Goal: Information Seeking & Learning: Check status

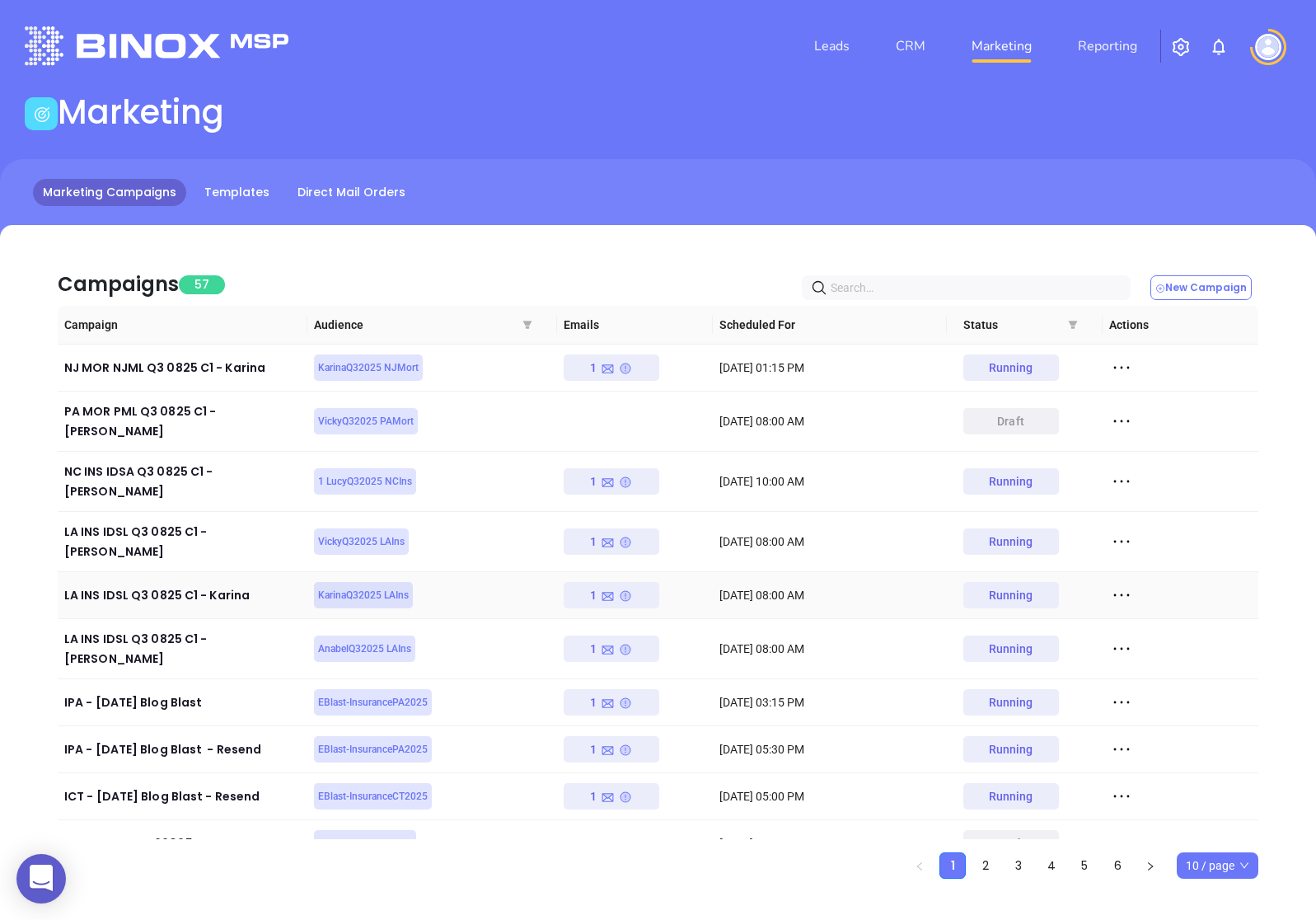
click at [1127, 582] on icon at bounding box center [1121, 594] width 25 height 25
click at [1150, 583] on div "View Report" at bounding box center [1196, 585] width 149 height 19
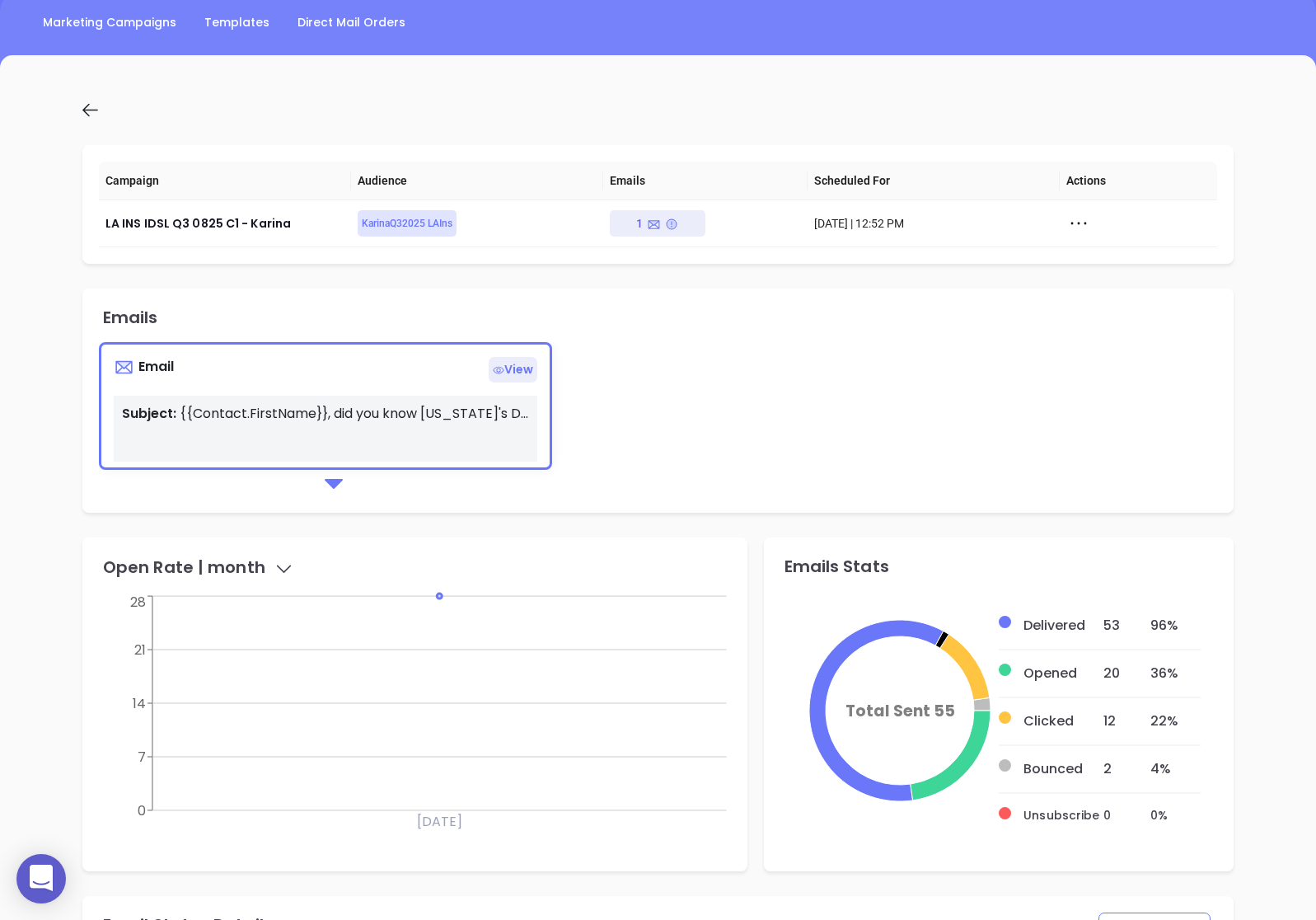
scroll to position [174, 0]
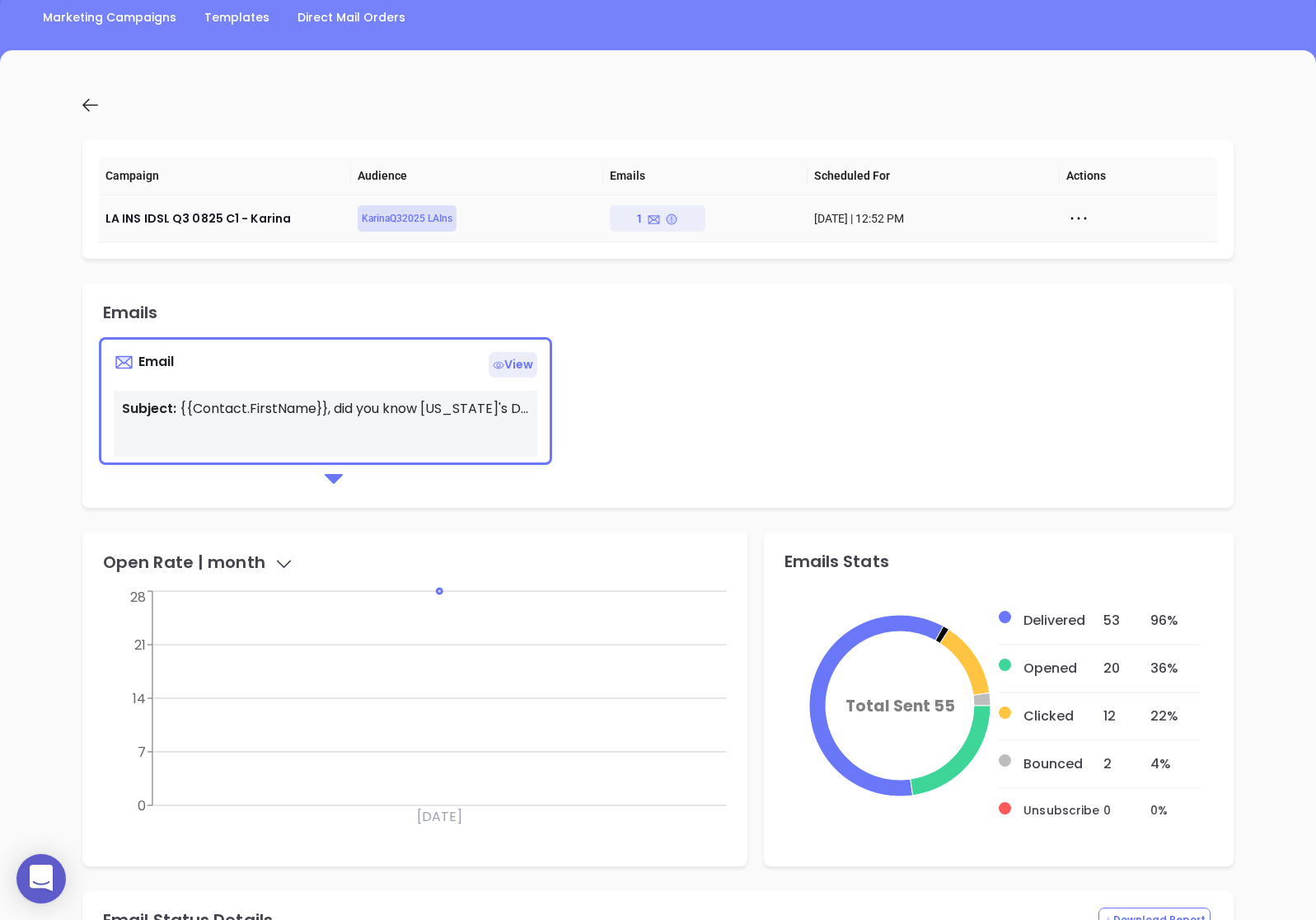
click at [406, 219] on span "KarinaQ32025 LAIns" at bounding box center [407, 219] width 91 height 19
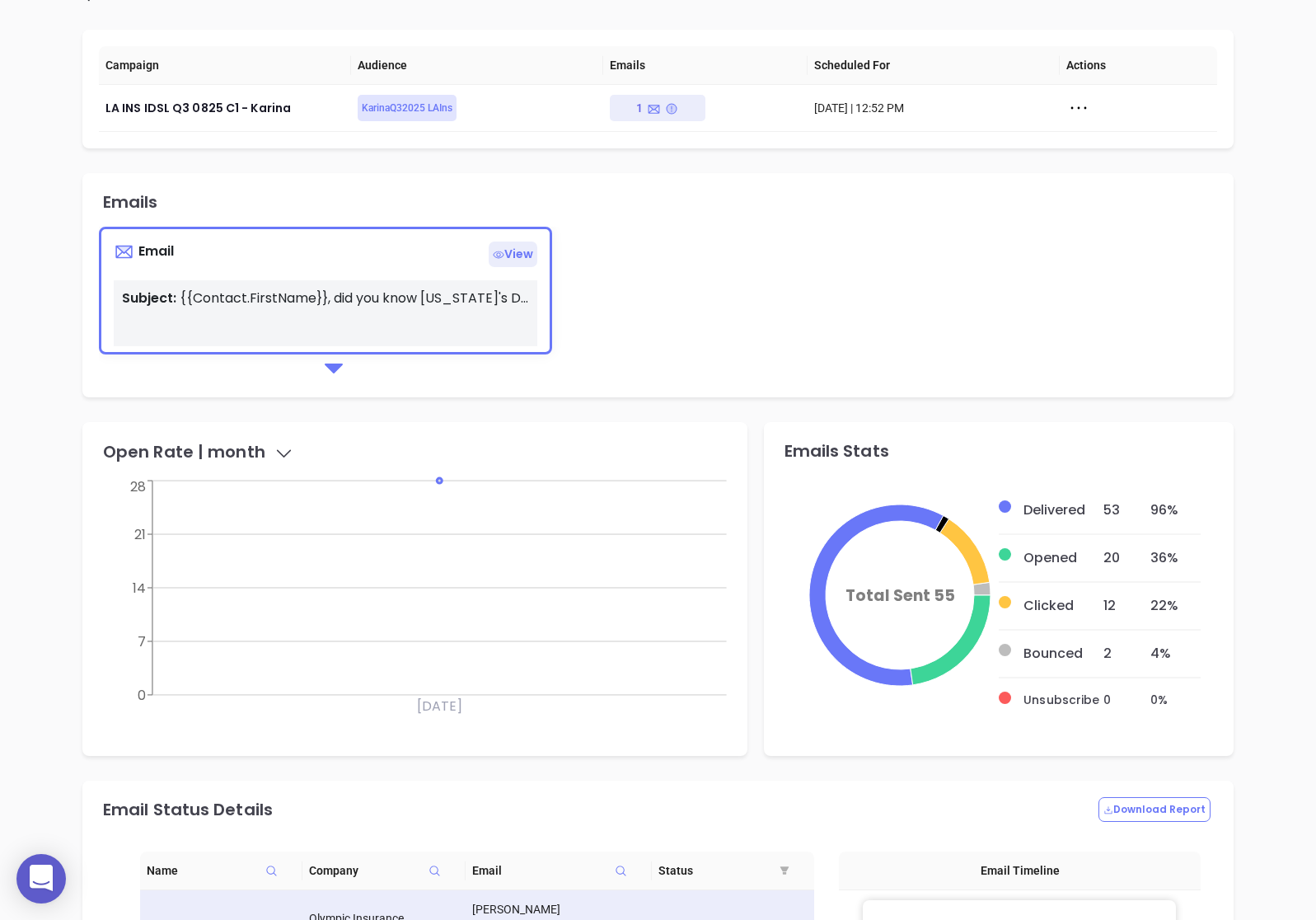
scroll to position [0, 0]
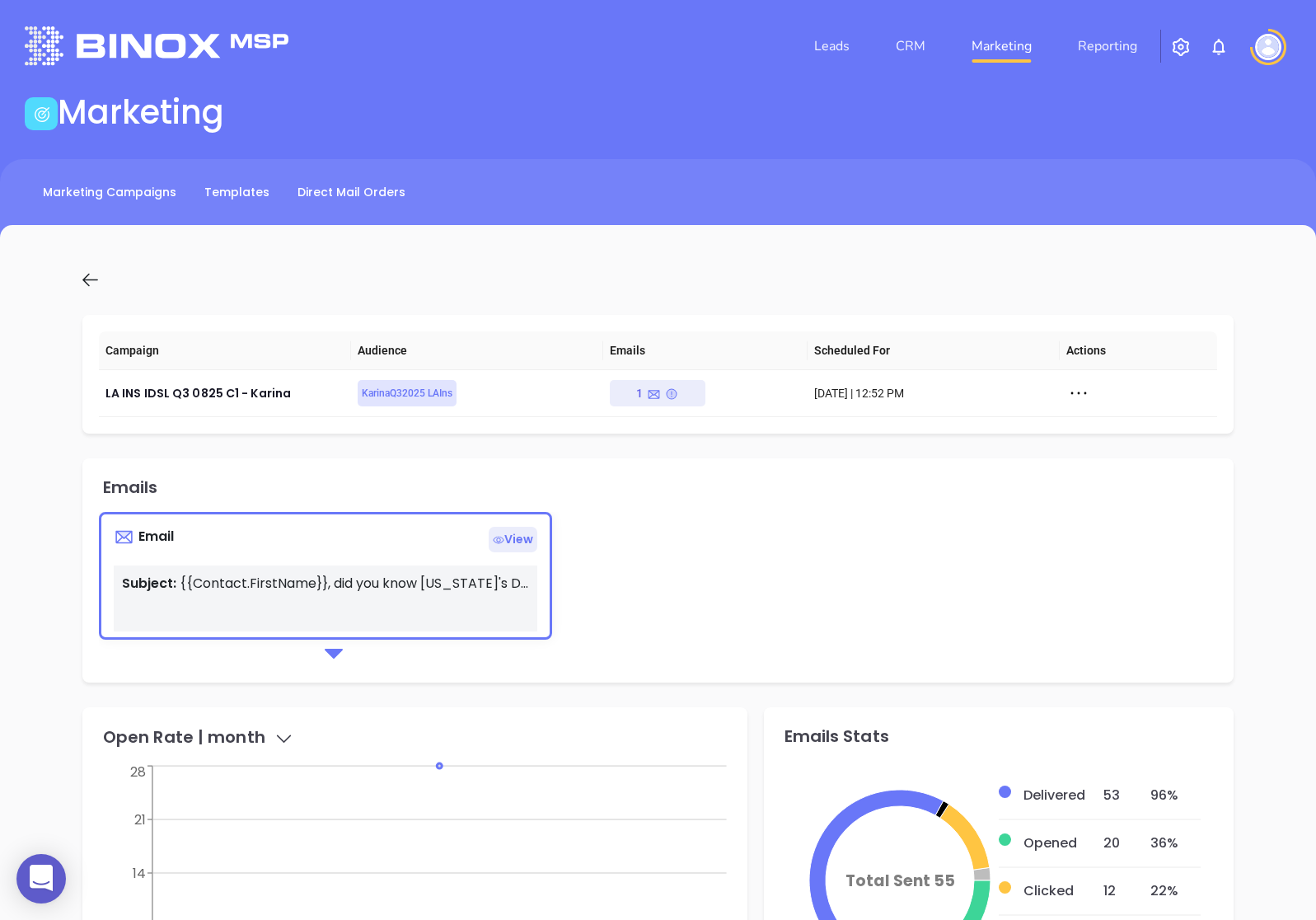
click at [94, 277] on icon at bounding box center [90, 280] width 20 height 20
